Goal: Information Seeking & Learning: Learn about a topic

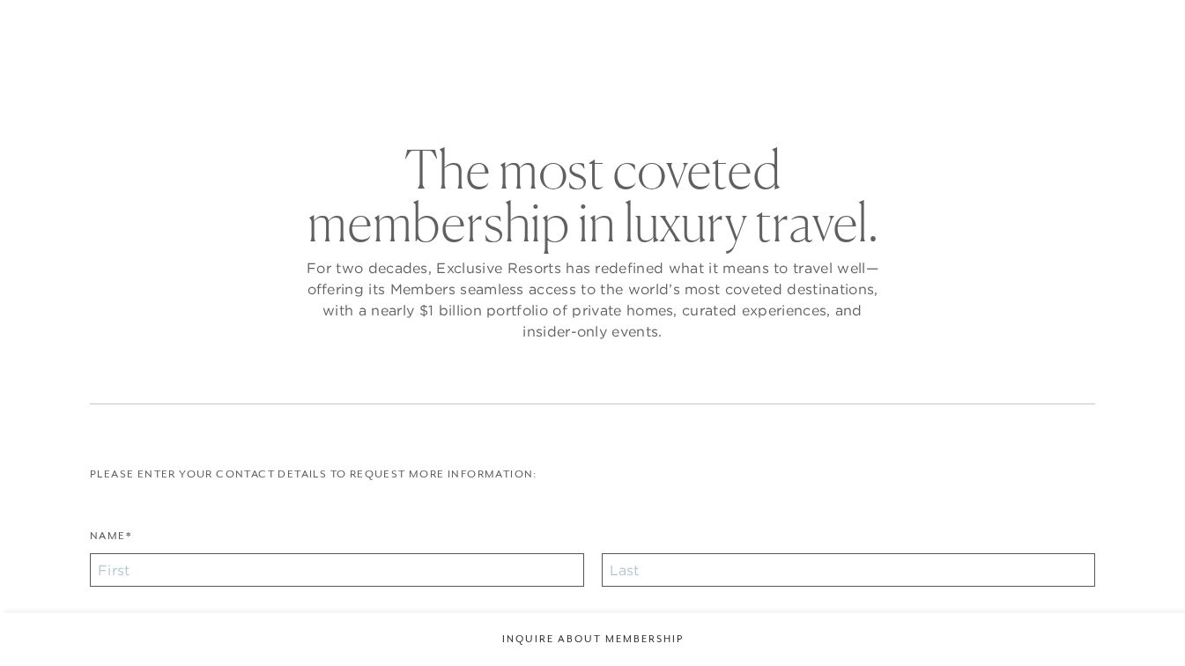
checkbox input "false"
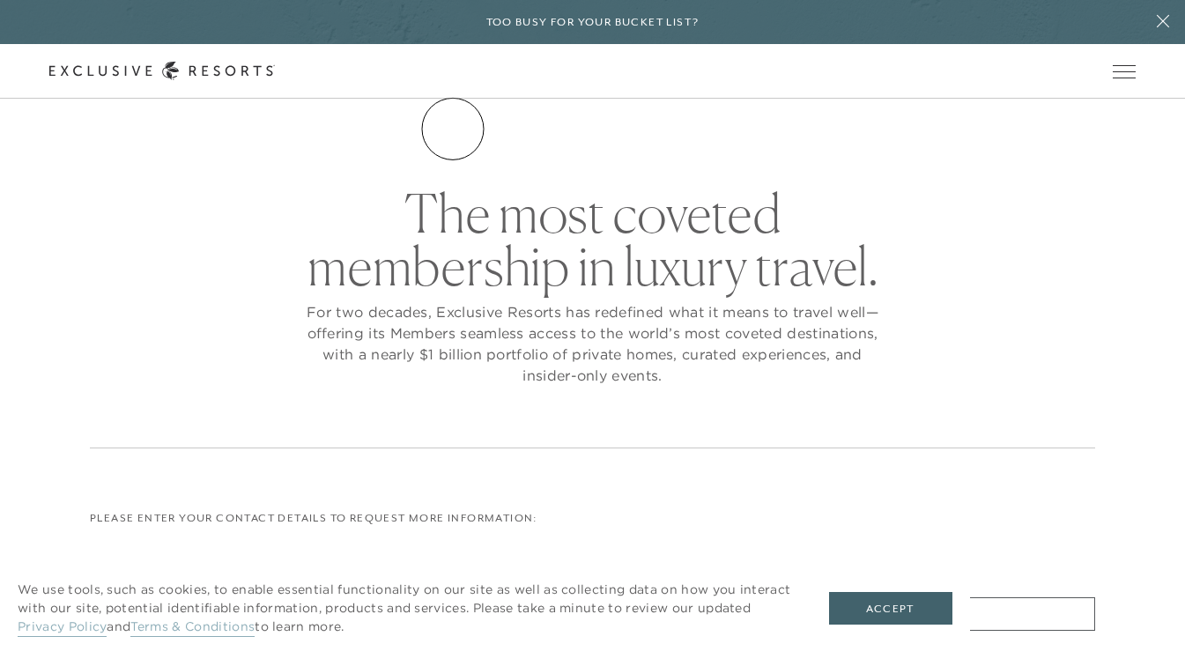
click at [0, 0] on link "The Collection" at bounding box center [0, 0] width 0 height 0
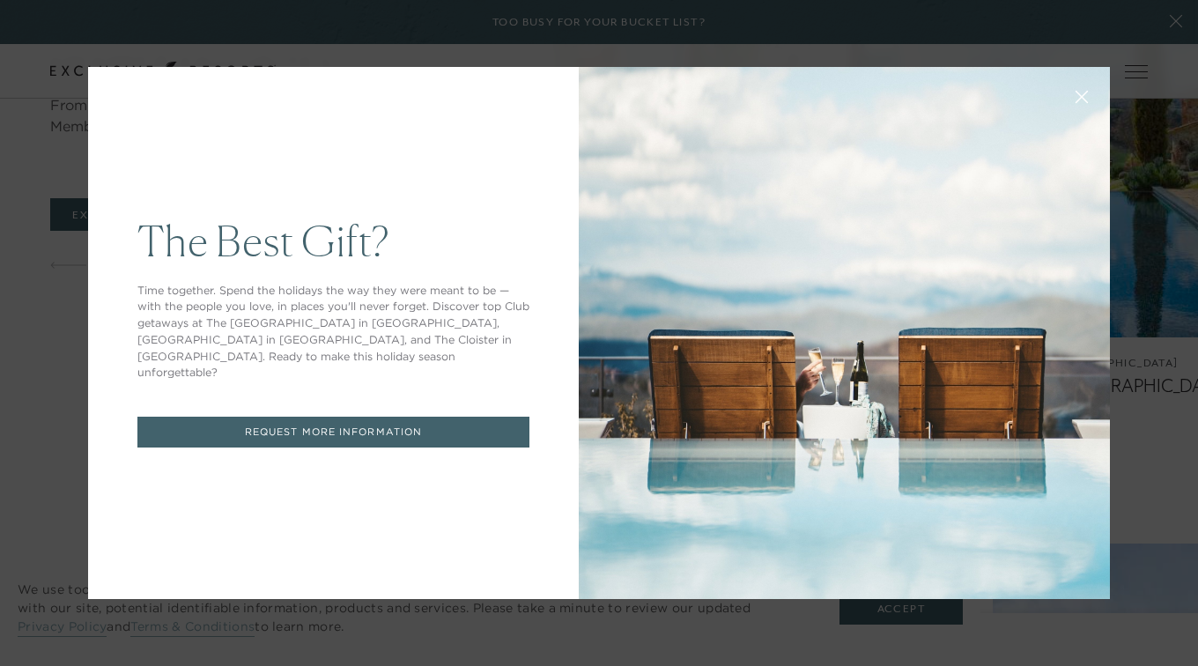
drag, startPoint x: 1191, startPoint y: 36, endPoint x: 1201, endPoint y: 199, distance: 163.2
click at [1069, 104] on button at bounding box center [1081, 95] width 42 height 42
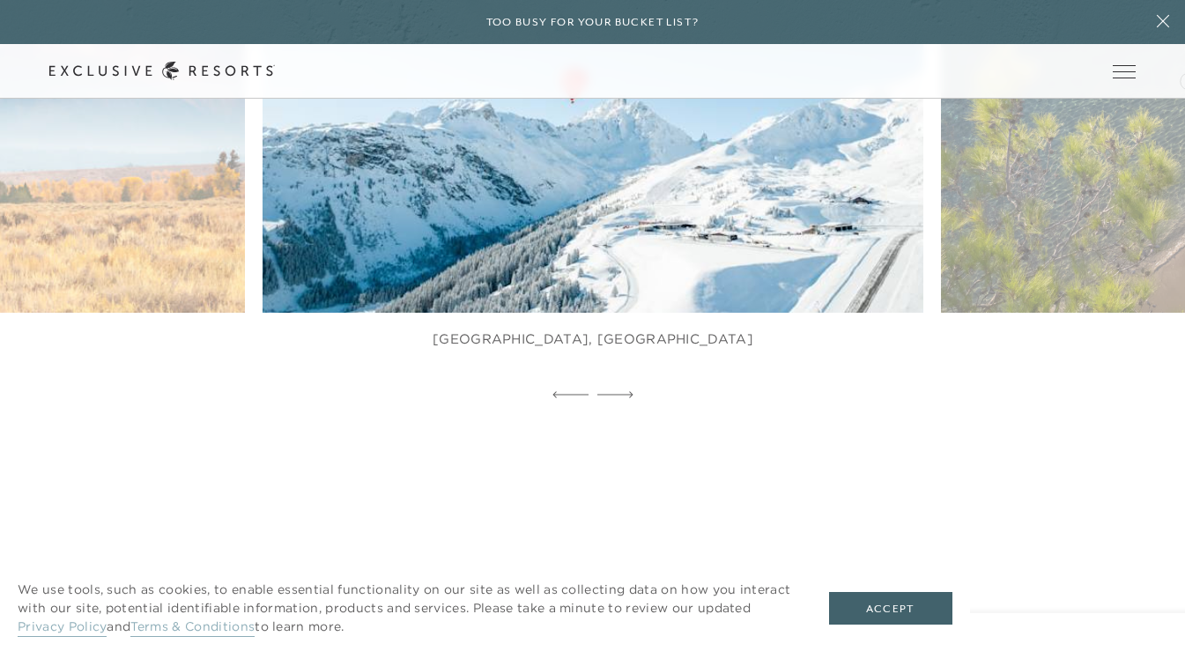
scroll to position [1182, 0]
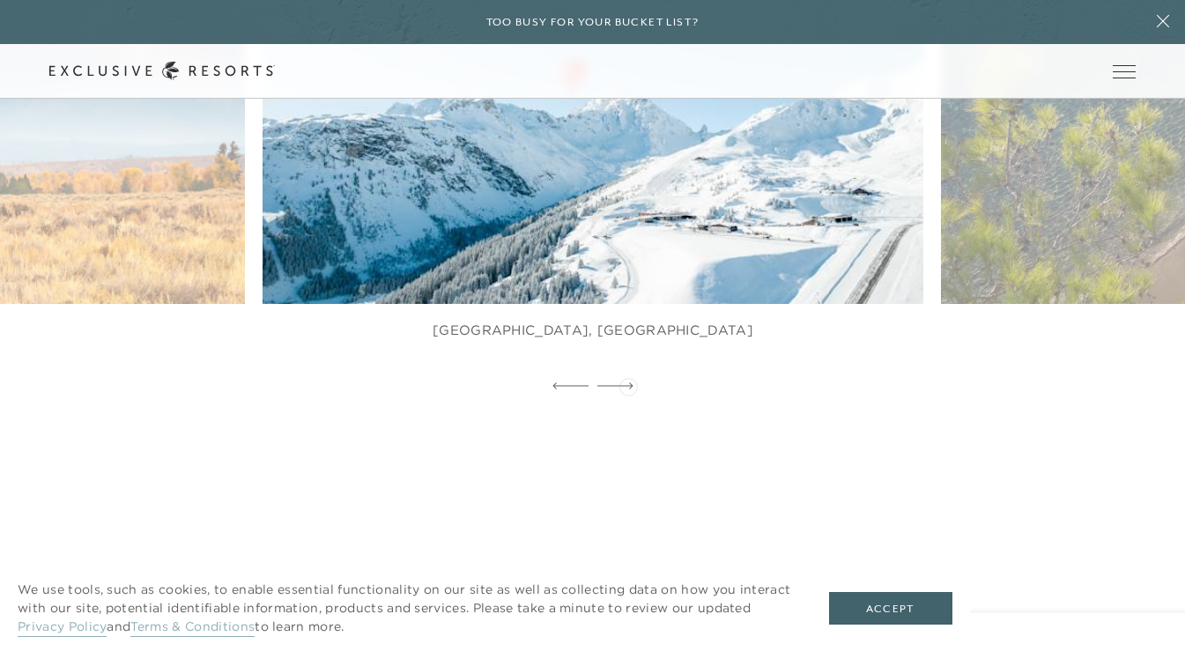
click at [628, 385] on icon at bounding box center [615, 385] width 36 height 7
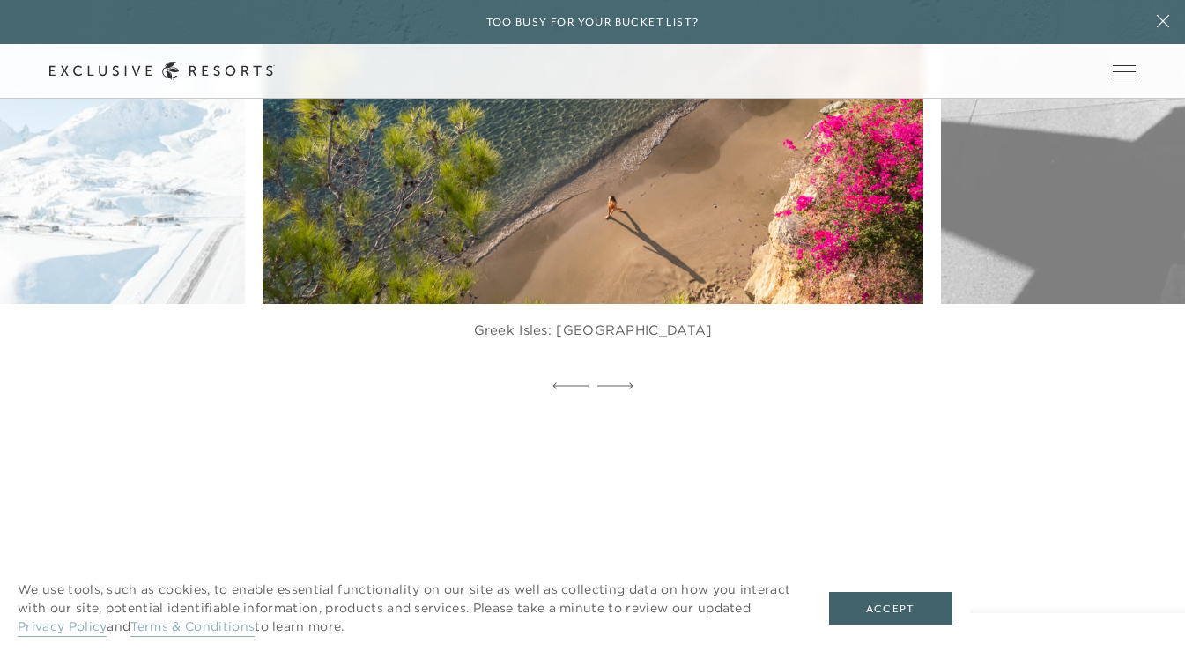
click at [640, 277] on img at bounding box center [614, 100] width 727 height 447
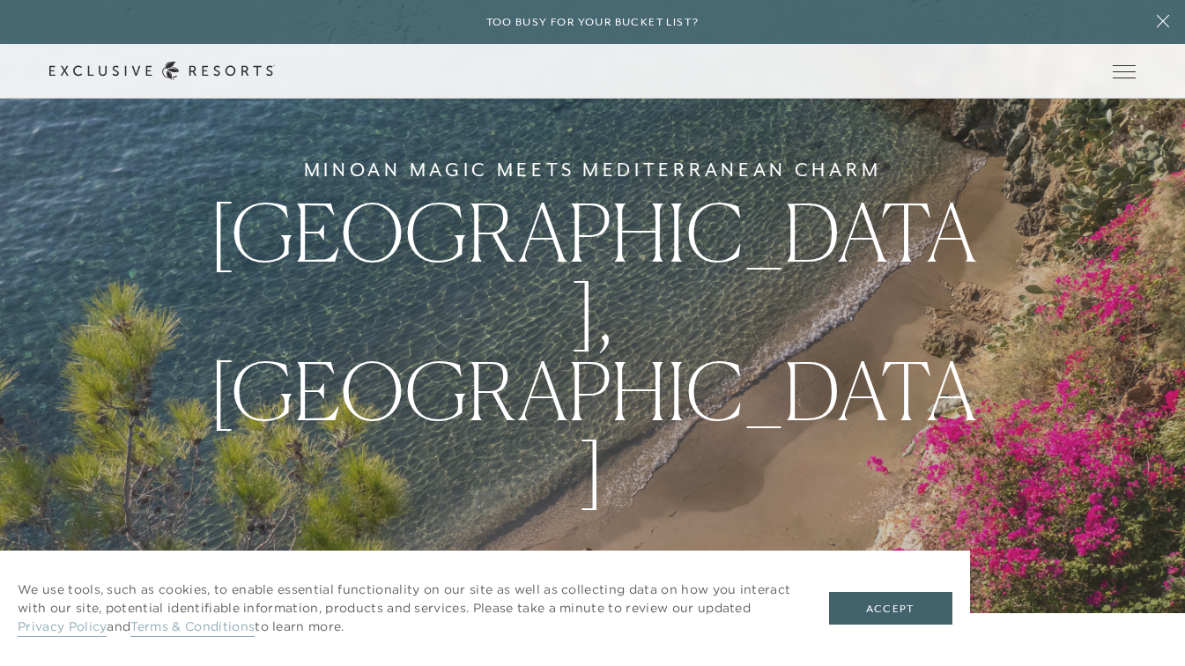
scroll to position [1019, 0]
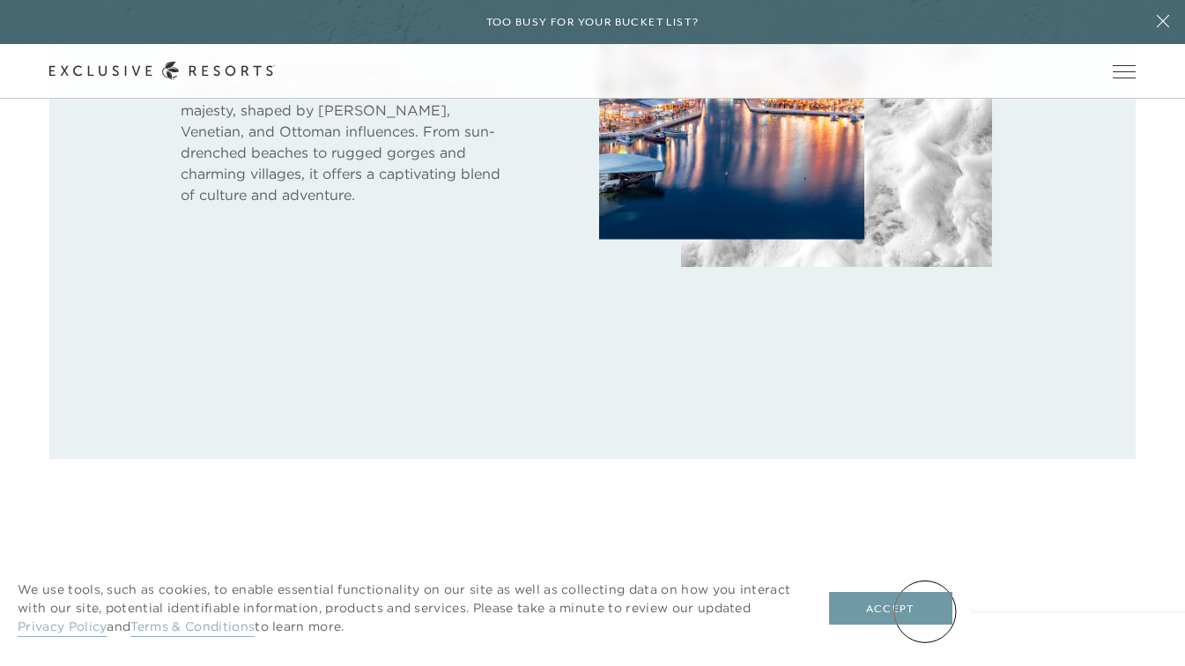
click at [925, 611] on button "Accept" at bounding box center [890, 608] width 123 height 33
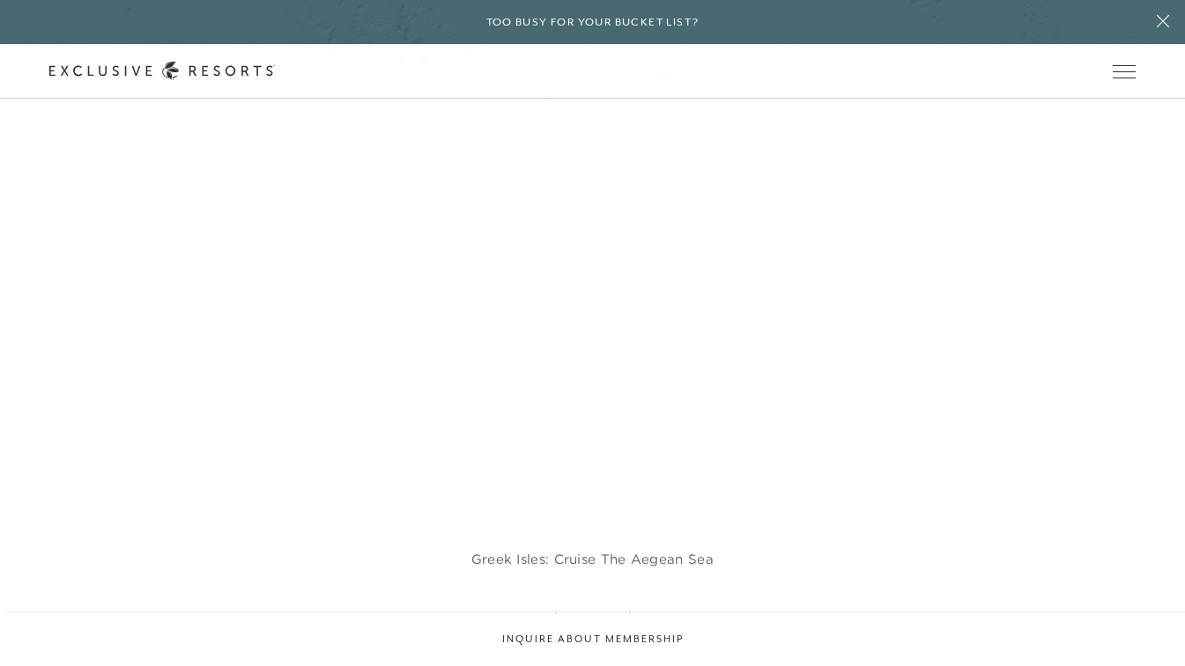
scroll to position [3420, 0]
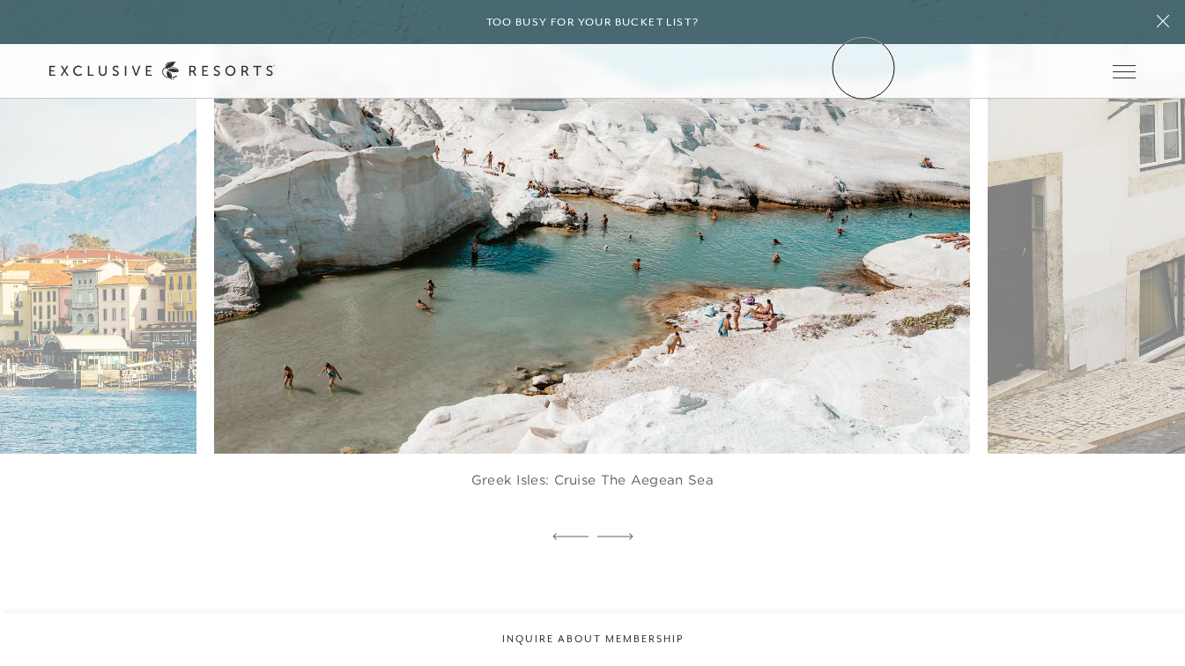
drag, startPoint x: 1186, startPoint y: 461, endPoint x: 863, endPoint y: 68, distance: 508.7
click at [0, 0] on div "Schedule a Meeting Get Started The Collection Residence Collection Experience C…" at bounding box center [0, 0] width 0 height 0
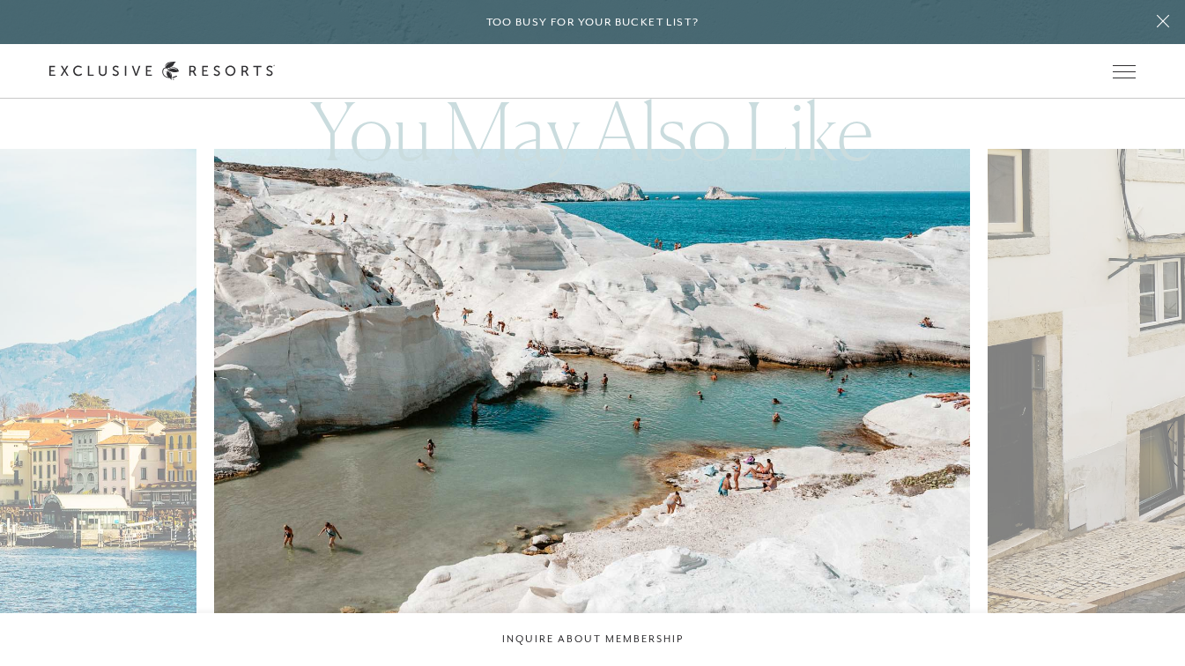
scroll to position [3257, 0]
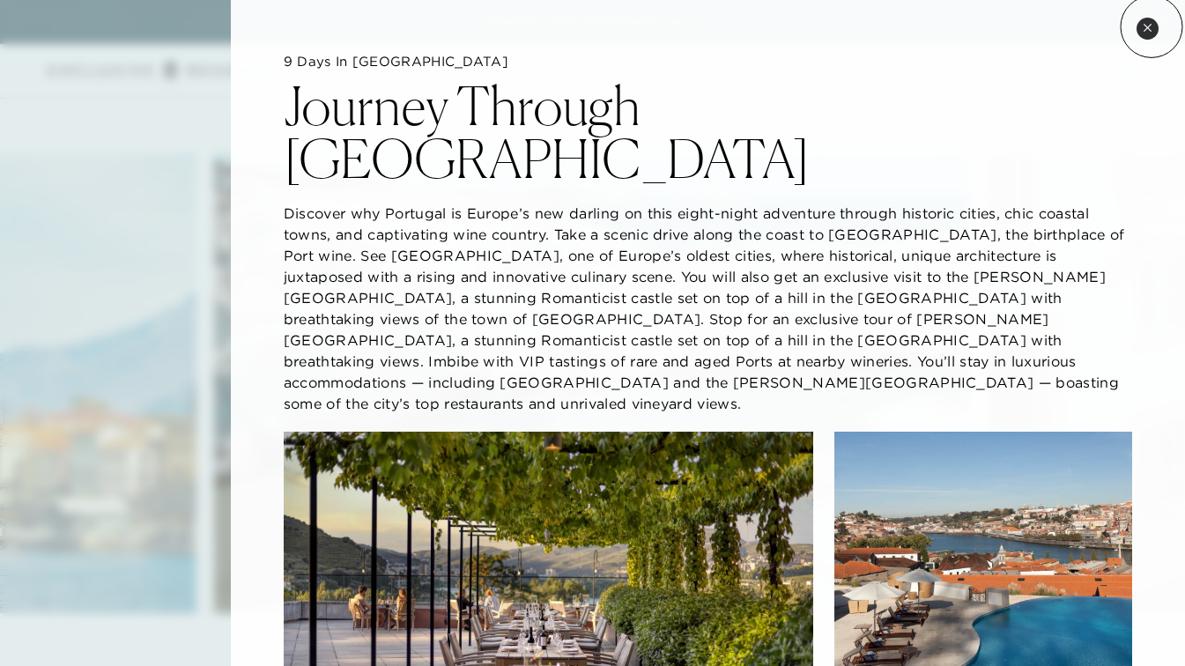
click at [1151, 26] on icon at bounding box center [1147, 28] width 10 height 10
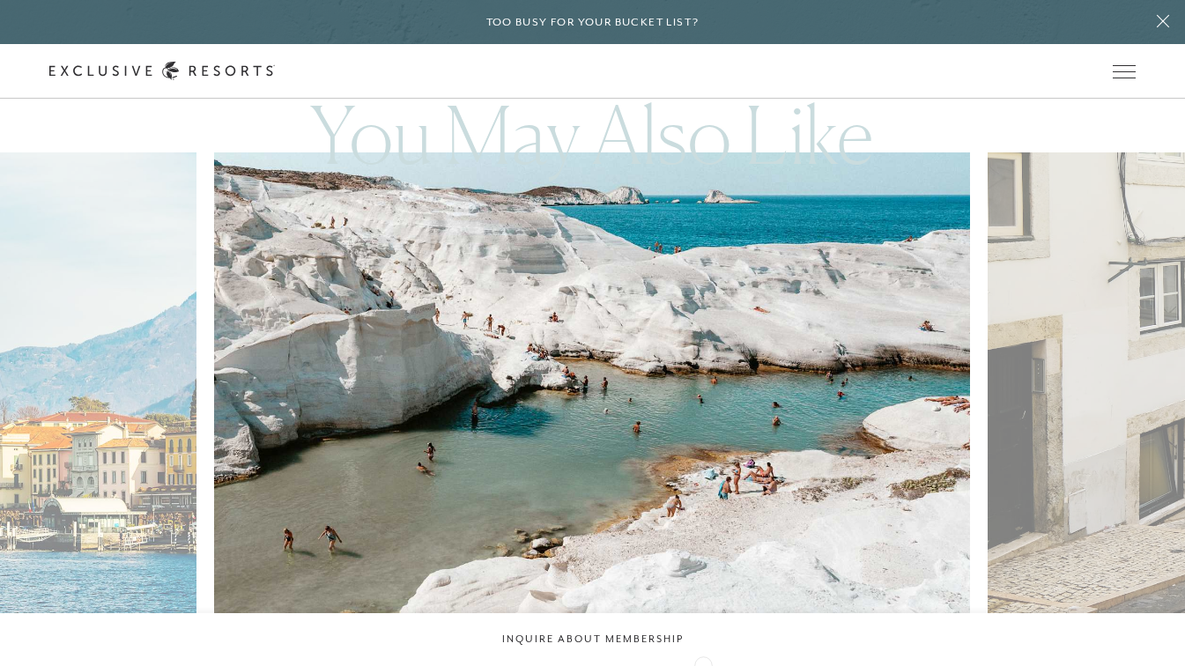
click at [703, 663] on figcaption "Greek Isles: Cruise the Aegean Sea" at bounding box center [592, 652] width 756 height 70
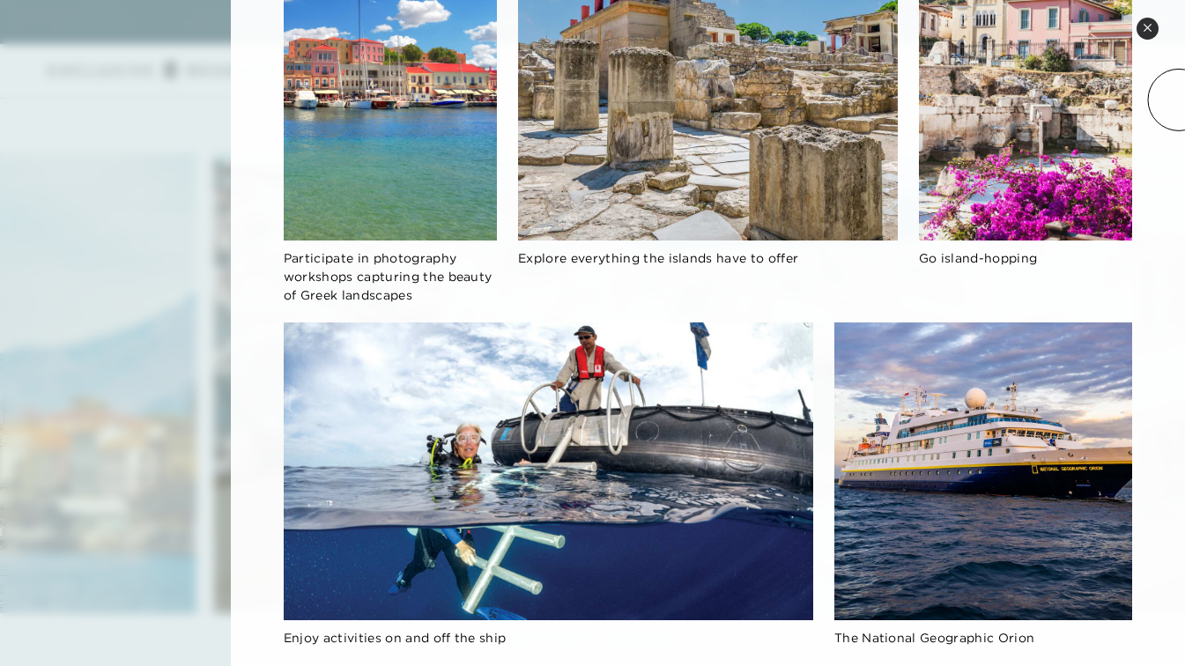
scroll to position [1141, 0]
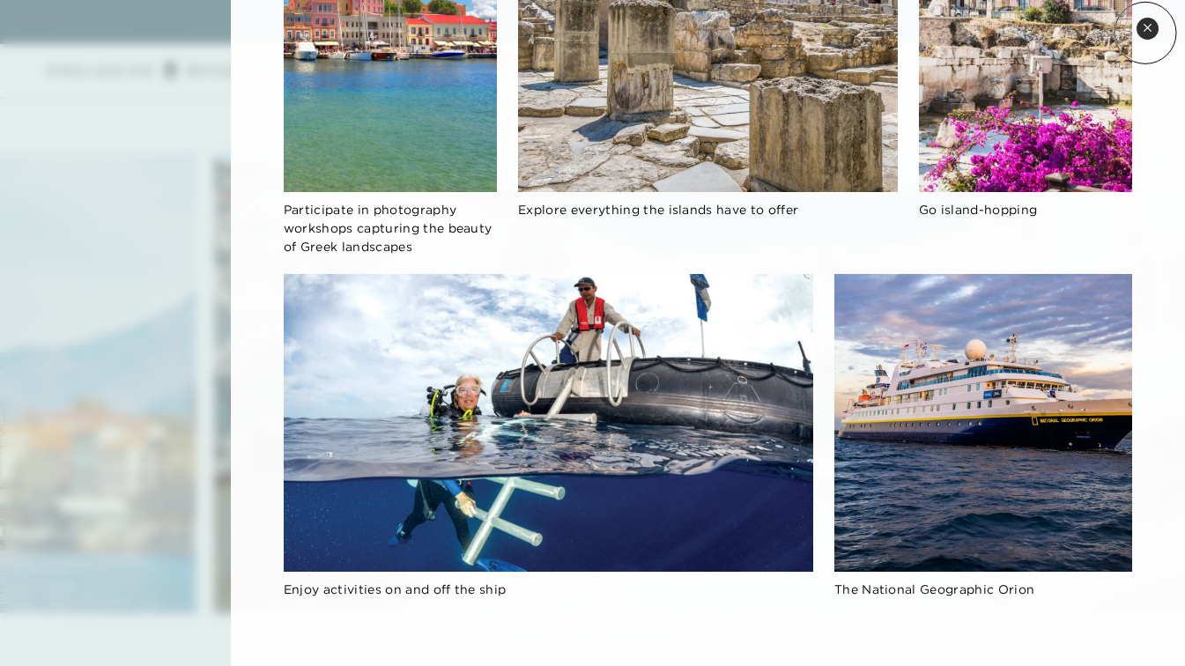
click at [1145, 33] on button "Close quickview" at bounding box center [1147, 29] width 22 height 22
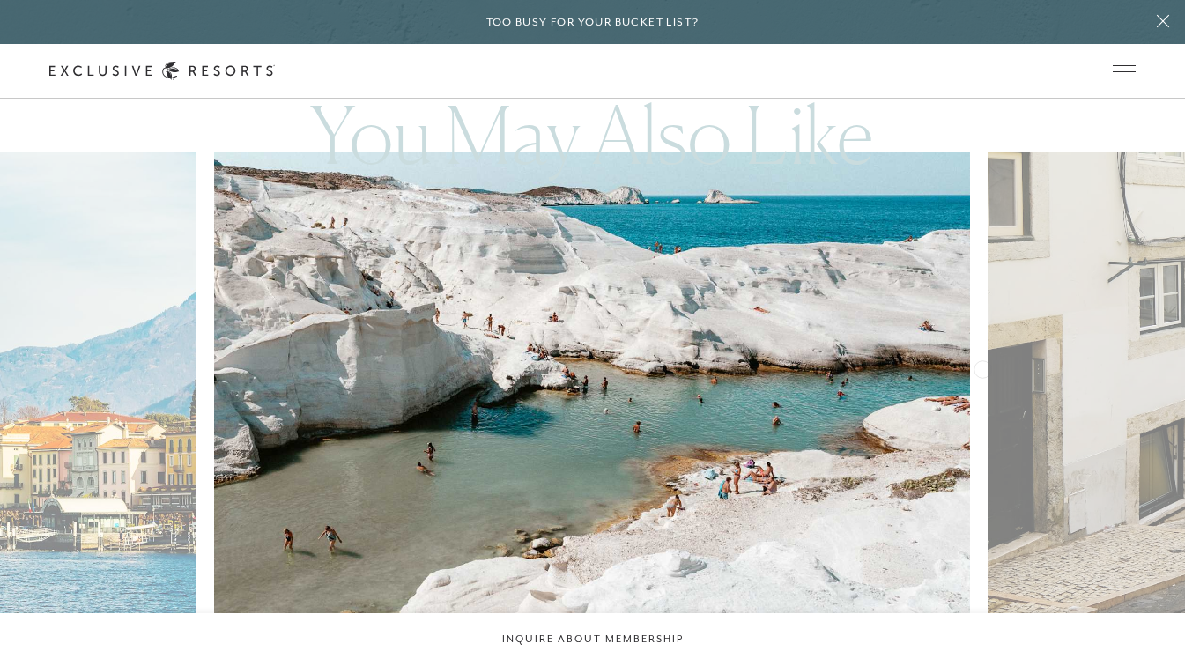
click at [982, 367] on div "9 Days in [GEOGRAPHIC_DATA] [GEOGRAPHIC_DATA]: [GEOGRAPHIC_DATA], [GEOGRAPHIC_D…" at bounding box center [592, 432] width 1185 height 561
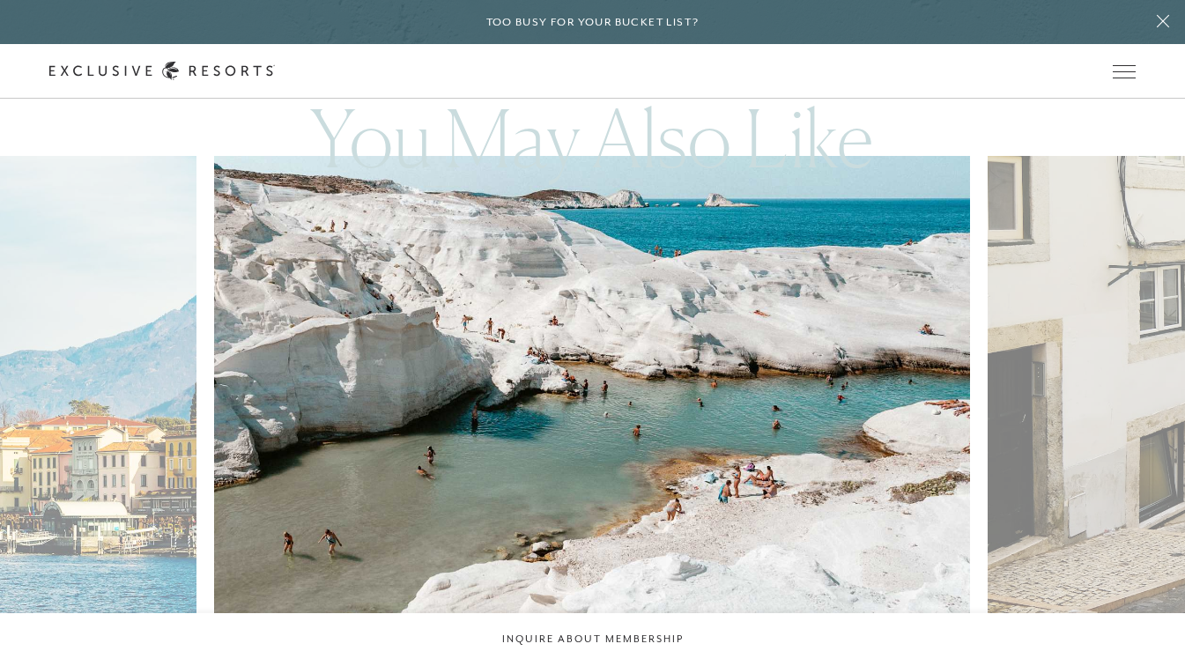
scroll to position [3283, 0]
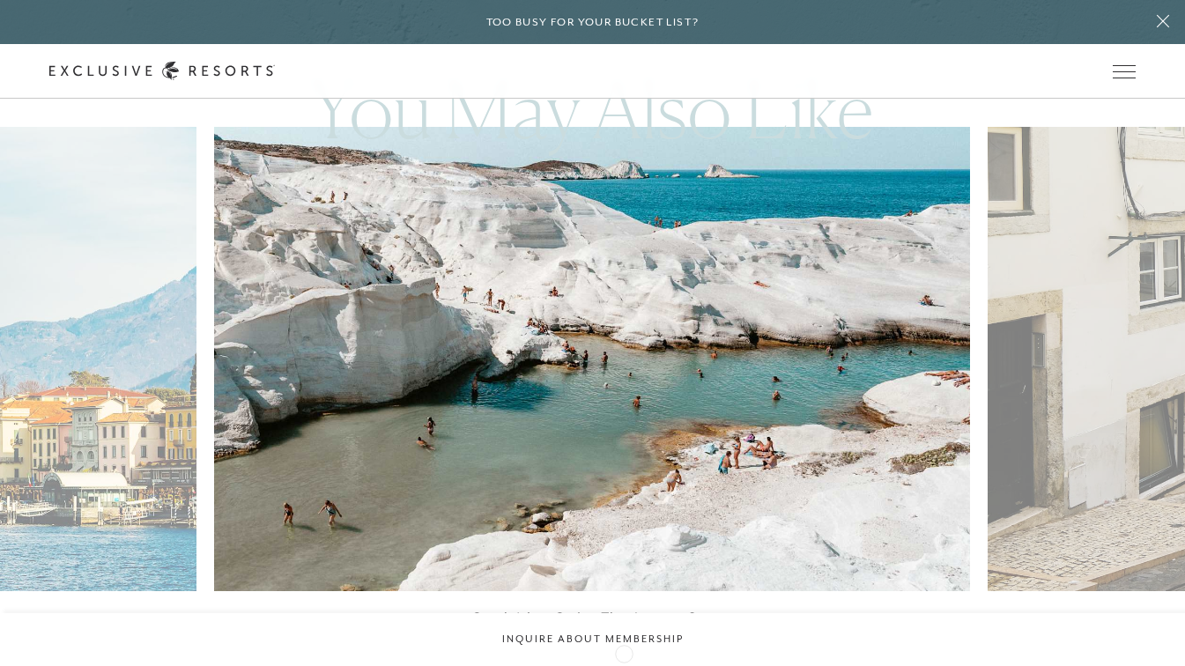
click at [624, 661] on div at bounding box center [615, 674] width 36 height 26
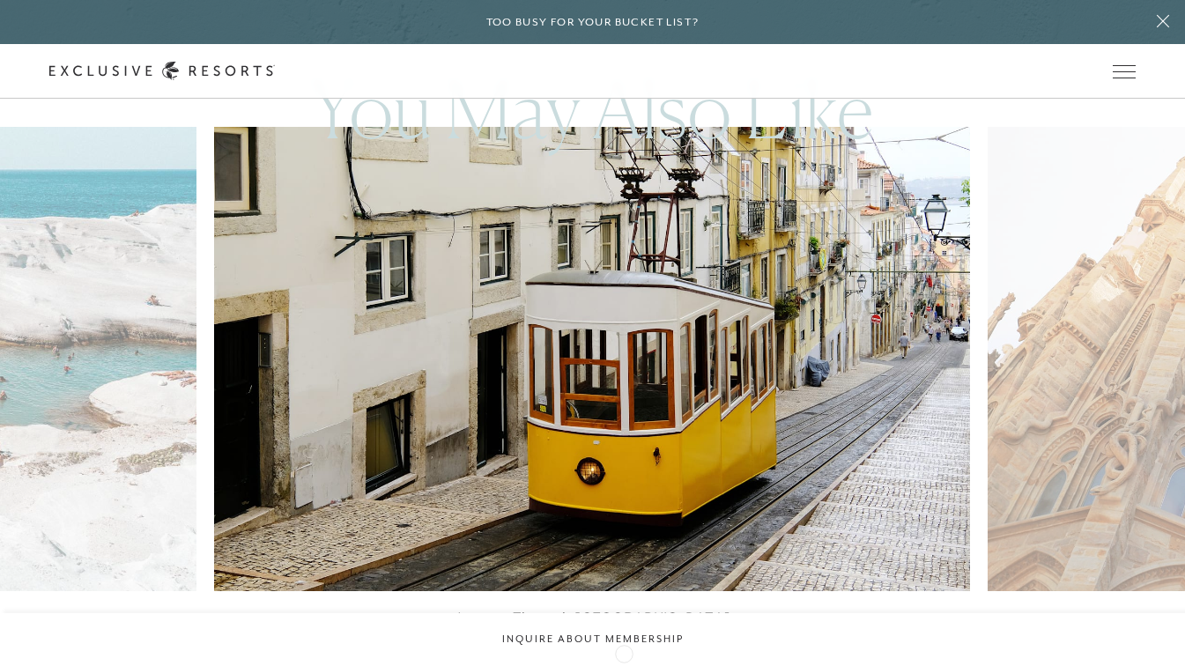
click at [624, 661] on div at bounding box center [615, 674] width 36 height 26
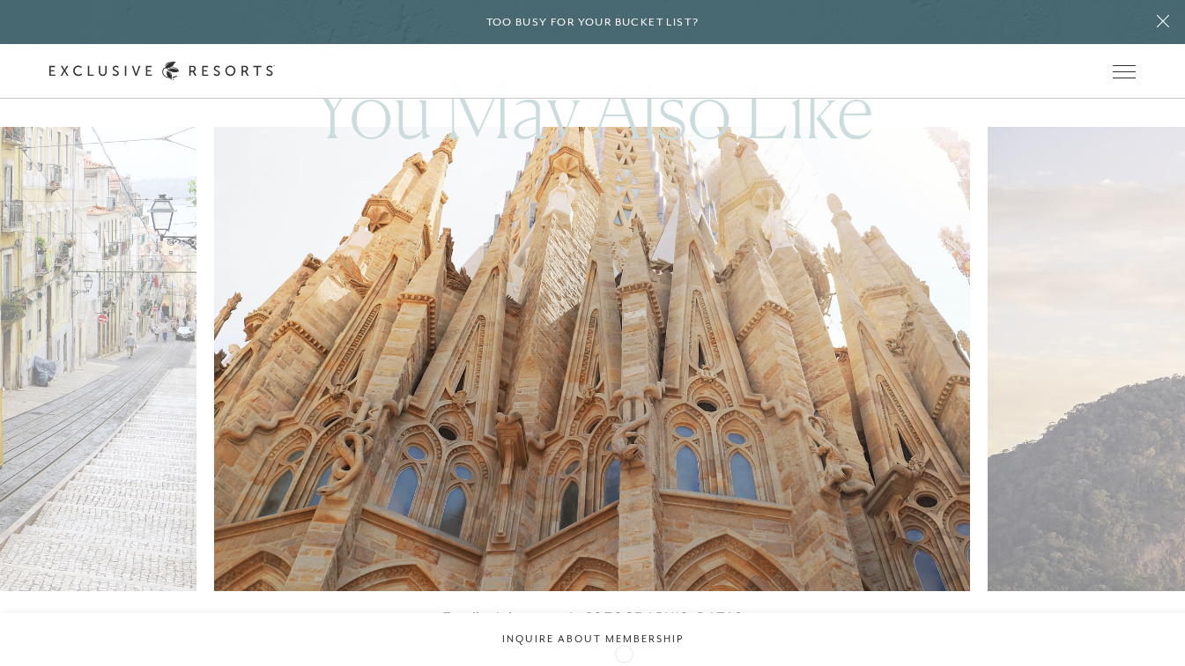
click at [624, 661] on div at bounding box center [615, 674] width 36 height 26
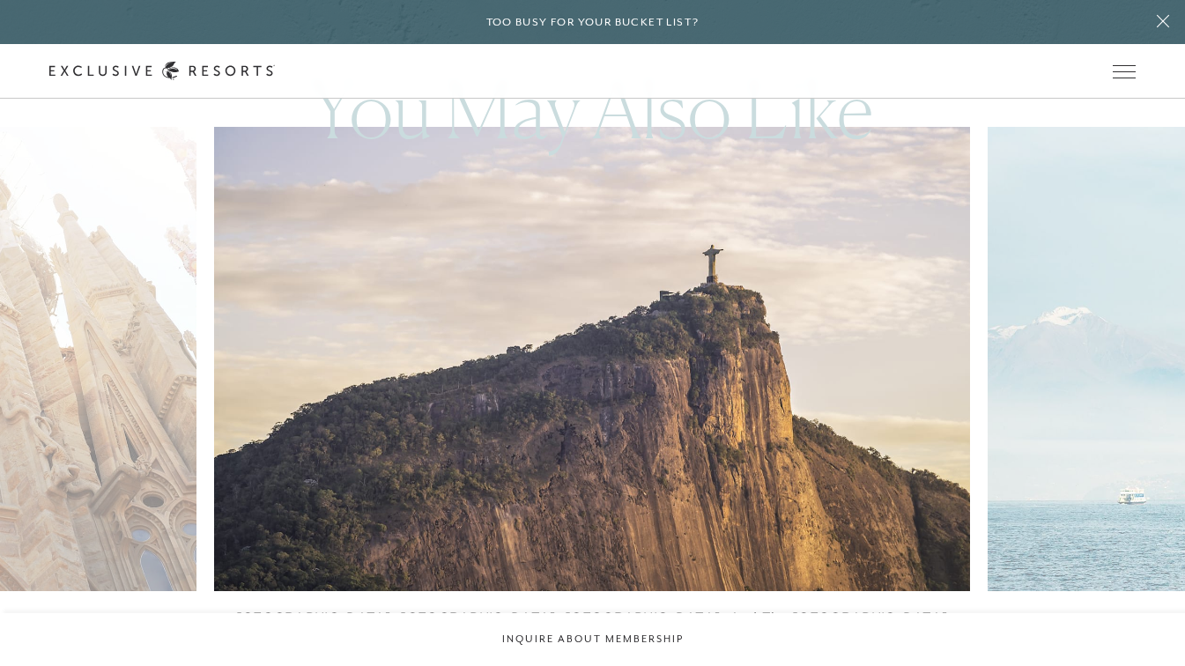
click at [624, 661] on div at bounding box center [615, 674] width 36 height 26
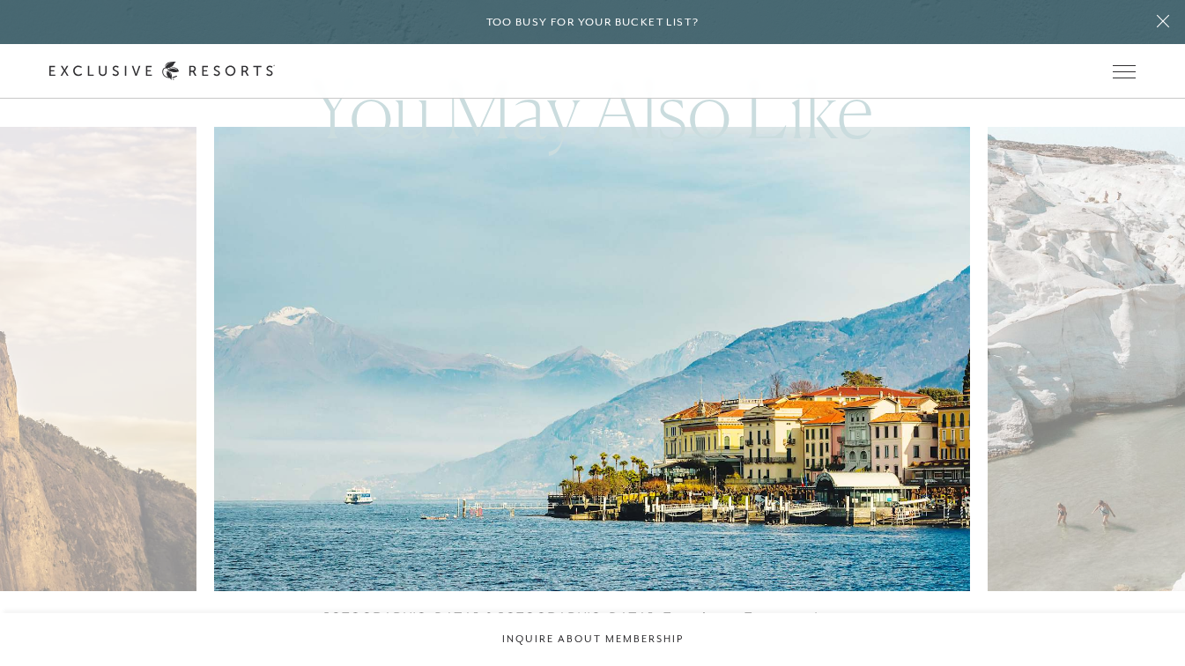
click at [624, 661] on div at bounding box center [615, 674] width 36 height 26
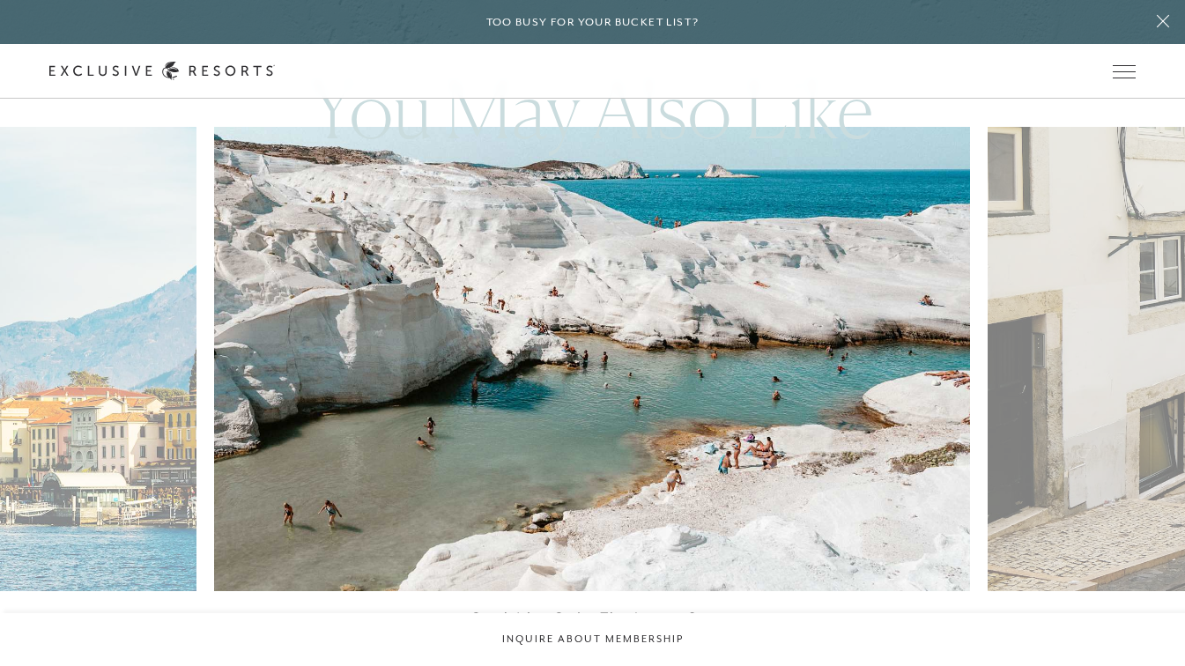
click at [624, 661] on div at bounding box center [615, 674] width 36 height 26
